Goal: Check status: Check status

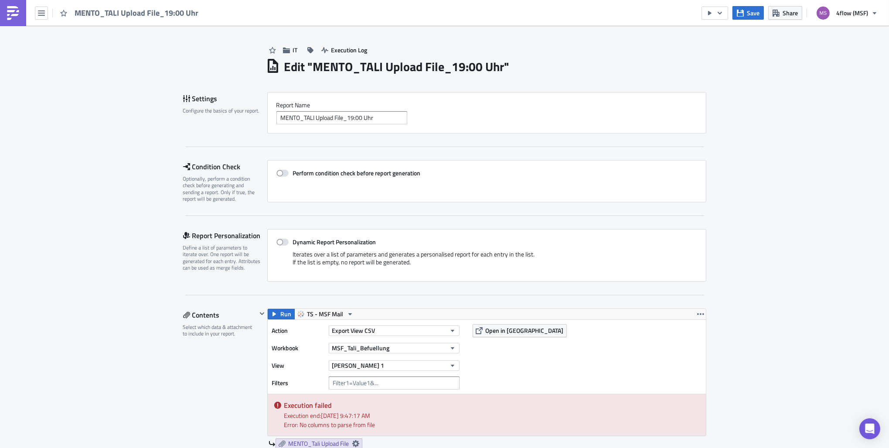
scroll to position [174, 0]
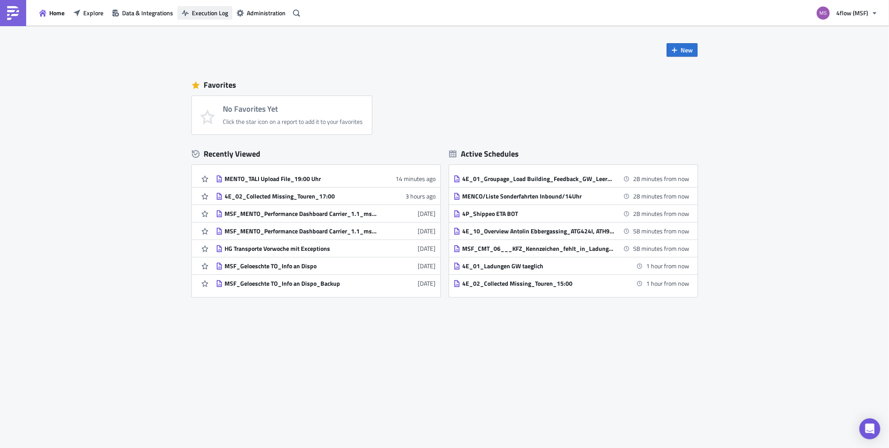
click at [190, 10] on button "Execution Log" at bounding box center [204, 13] width 55 height 14
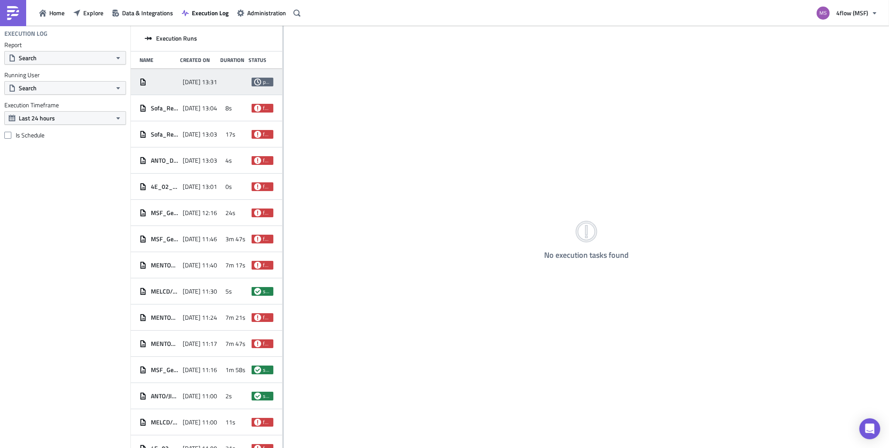
click at [202, 77] on div "2025-09-26 13:31" at bounding box center [202, 82] width 39 height 16
click at [201, 104] on span "2025-09-26 13:04" at bounding box center [200, 108] width 34 height 8
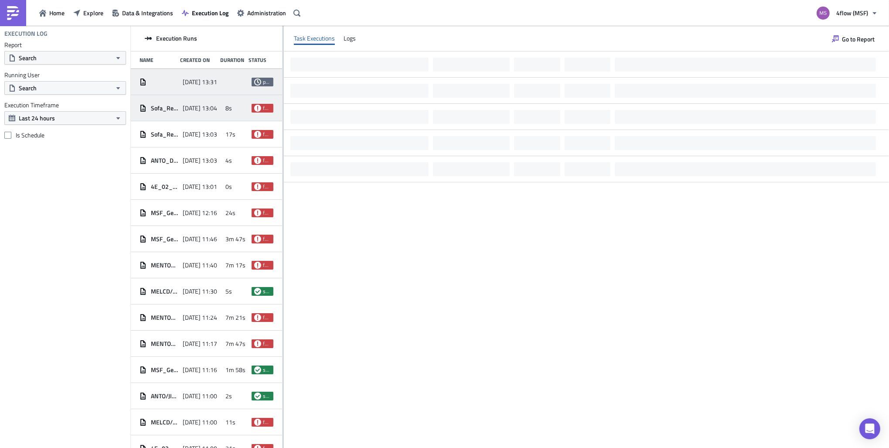
click at [195, 84] on span "2025-09-26 13:31" at bounding box center [200, 82] width 34 height 8
click at [202, 108] on span "2025-09-26 13:04" at bounding box center [200, 108] width 34 height 8
click at [199, 86] on div "2025-09-26 13:31" at bounding box center [202, 82] width 39 height 16
